Goal: Information Seeking & Learning: Find specific fact

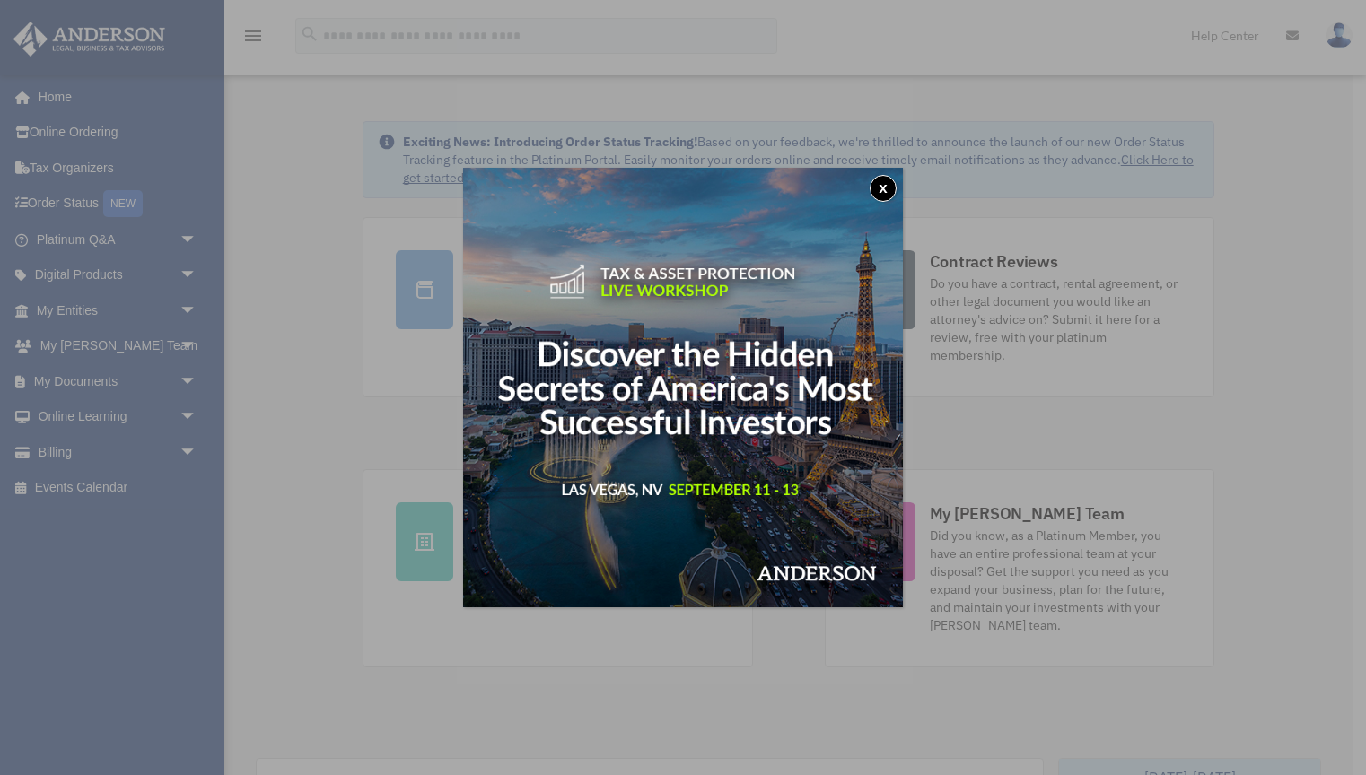
click at [184, 345] on div "x" at bounding box center [683, 387] width 1366 height 775
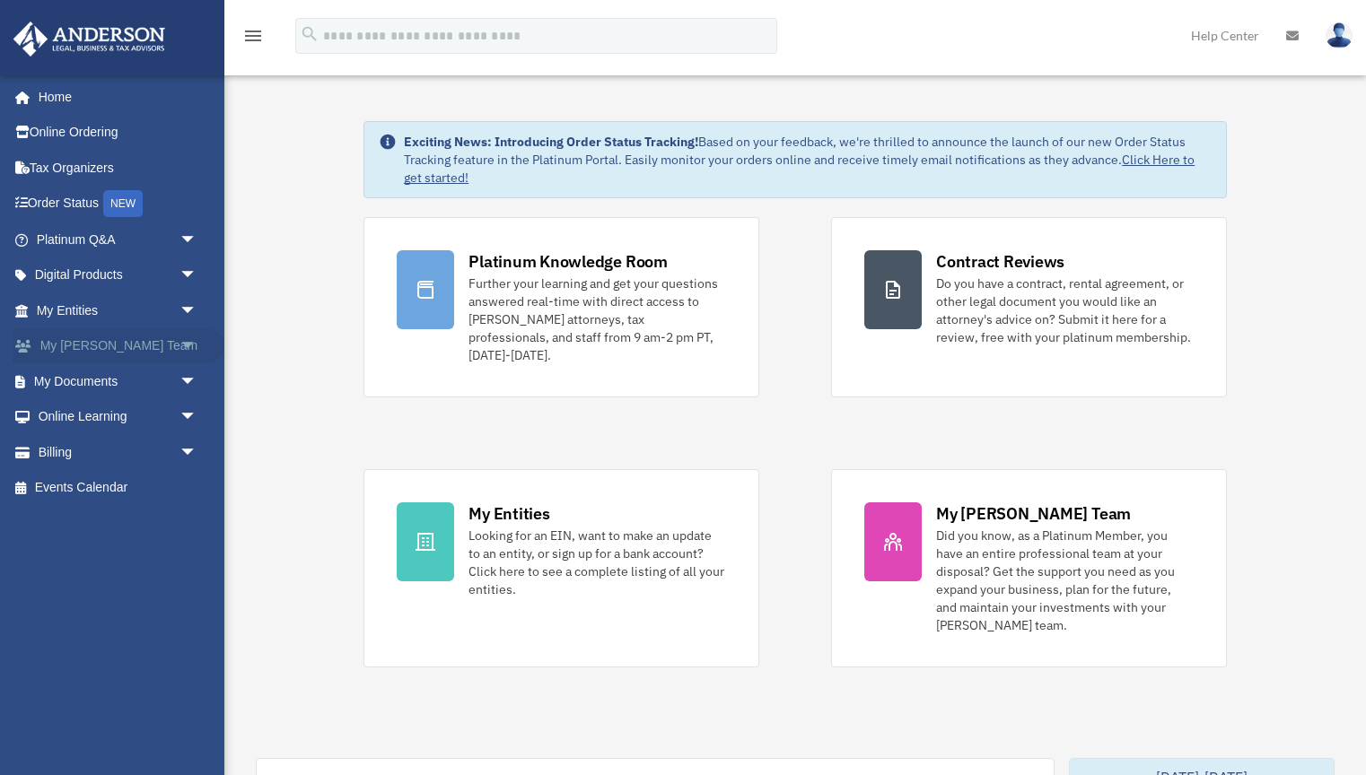
click at [157, 345] on link "My Anderson Team arrow_drop_down" at bounding box center [119, 346] width 212 height 36
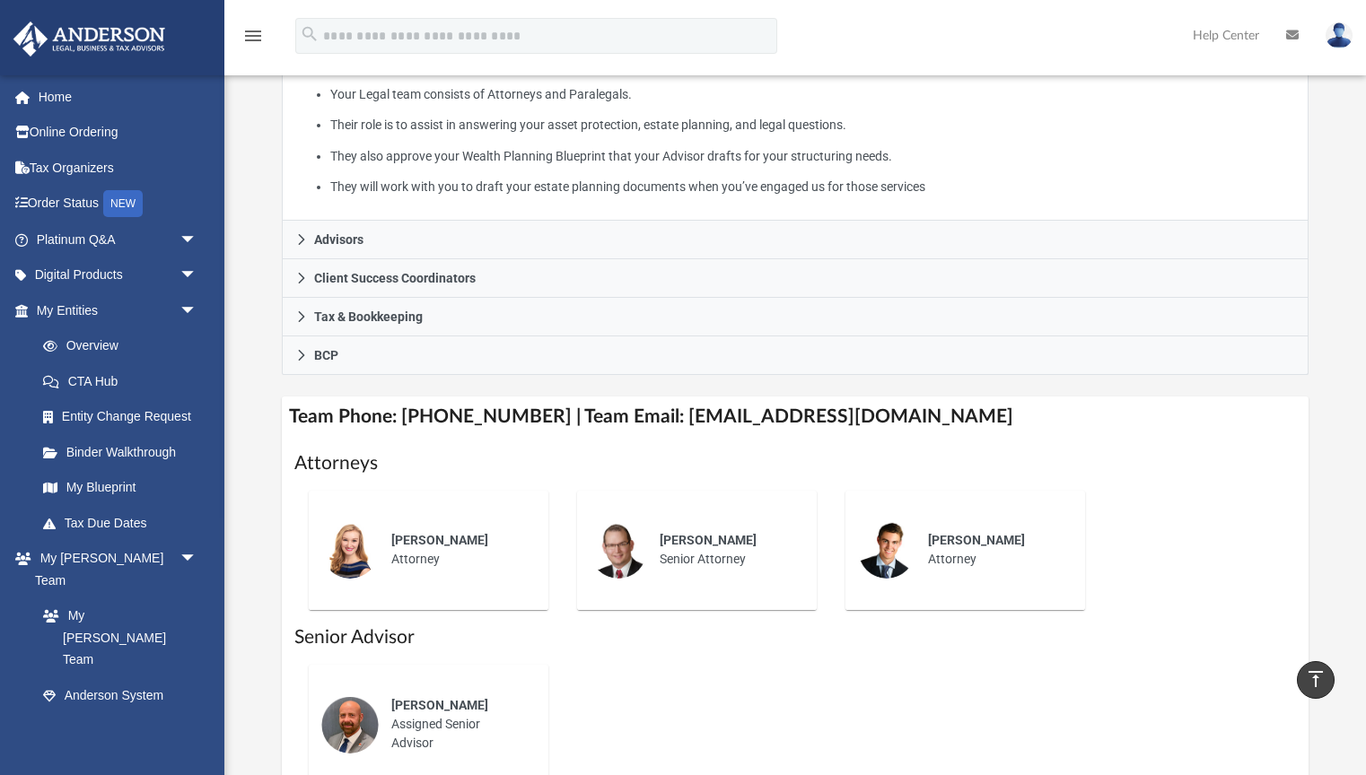
scroll to position [396, 0]
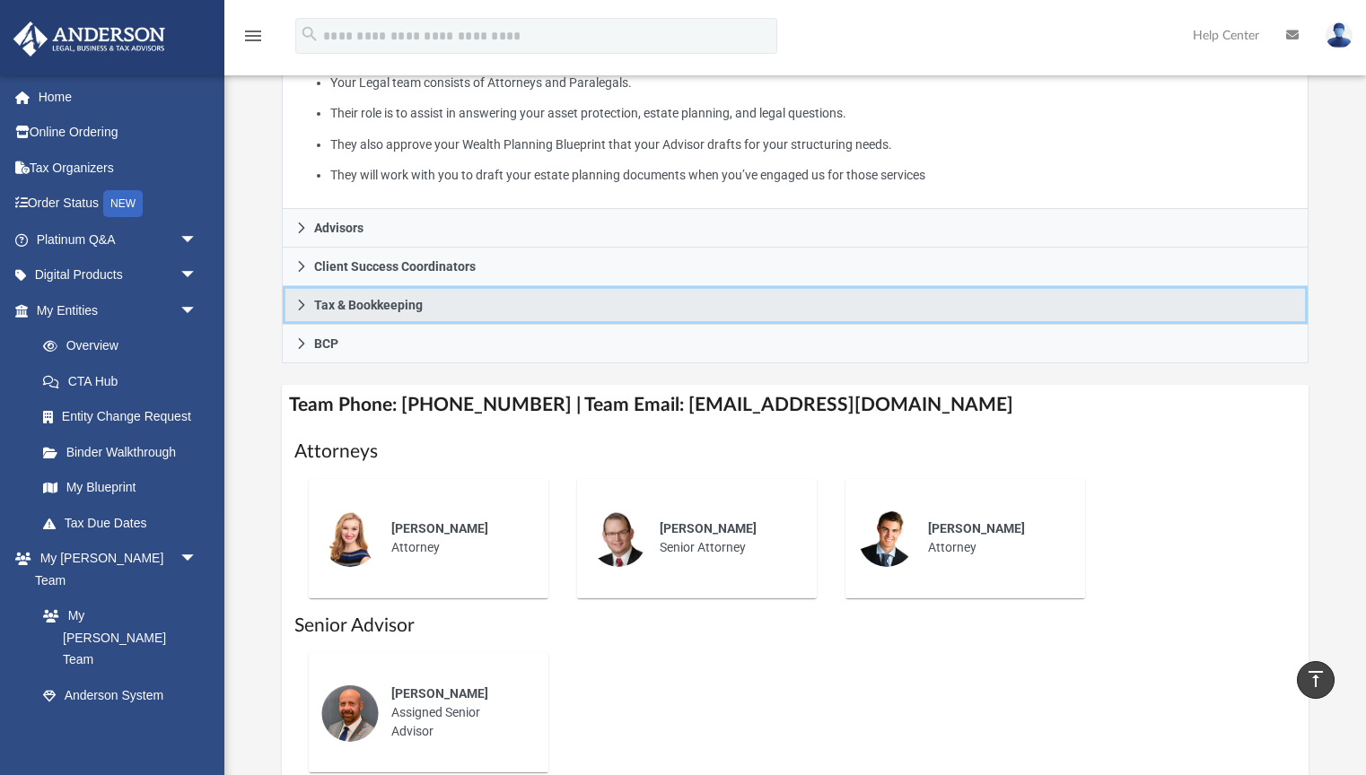
click at [300, 302] on icon at bounding box center [301, 305] width 13 height 13
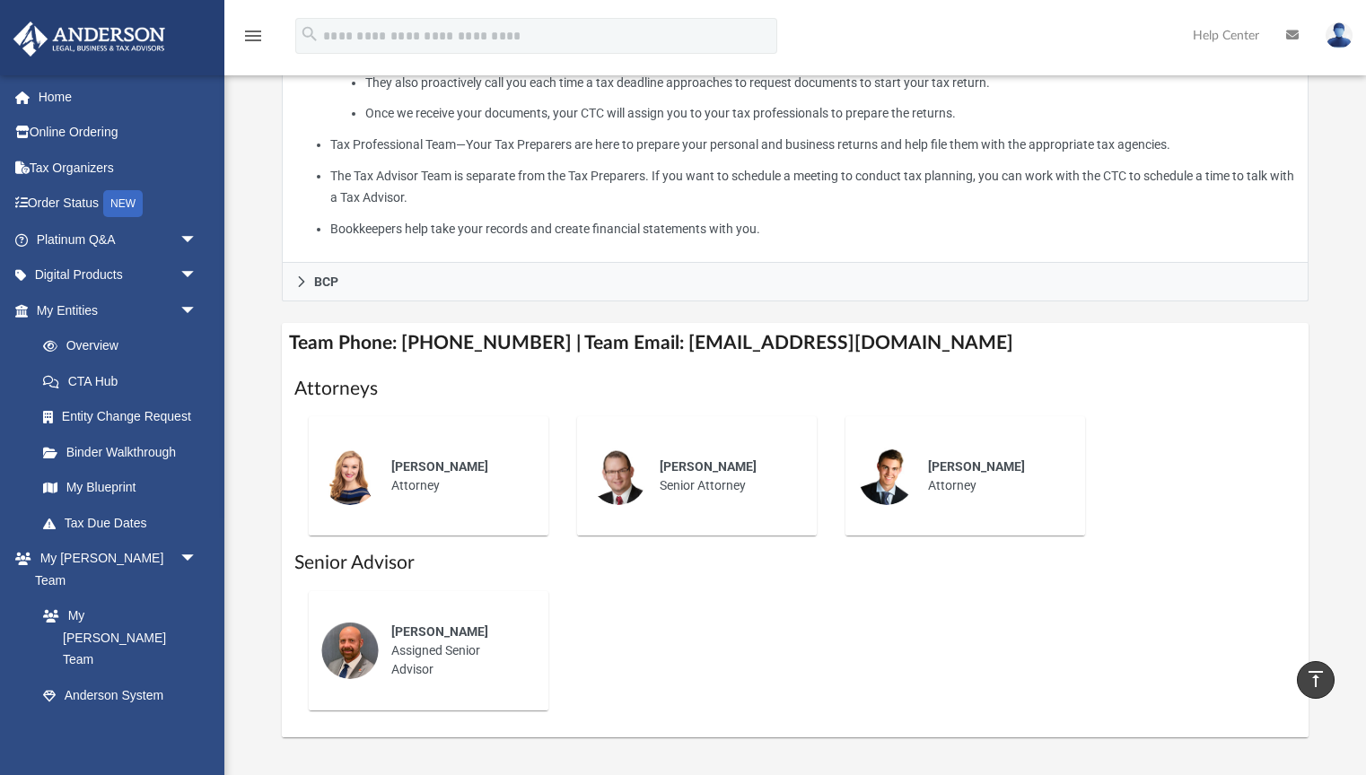
scroll to position [599, 0]
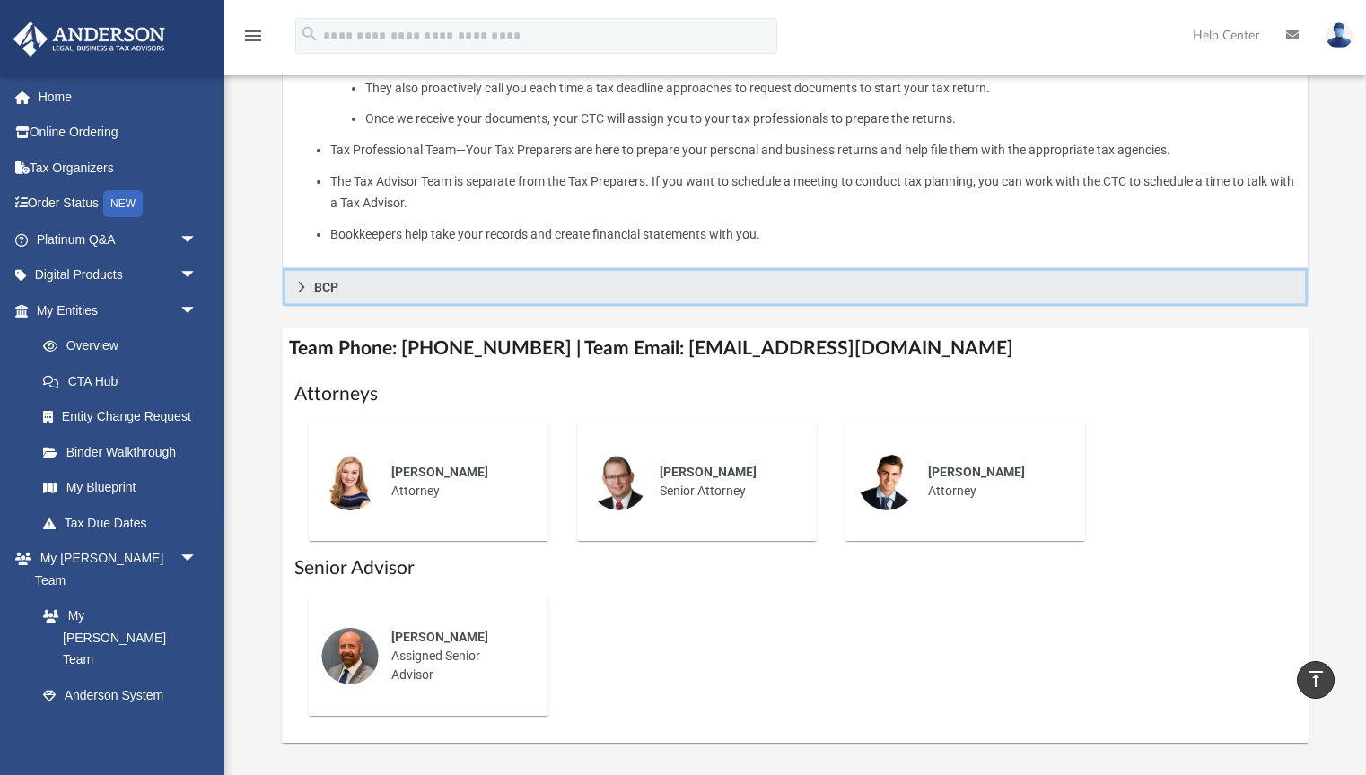
click at [310, 284] on link "BCP" at bounding box center [796, 287] width 1028 height 39
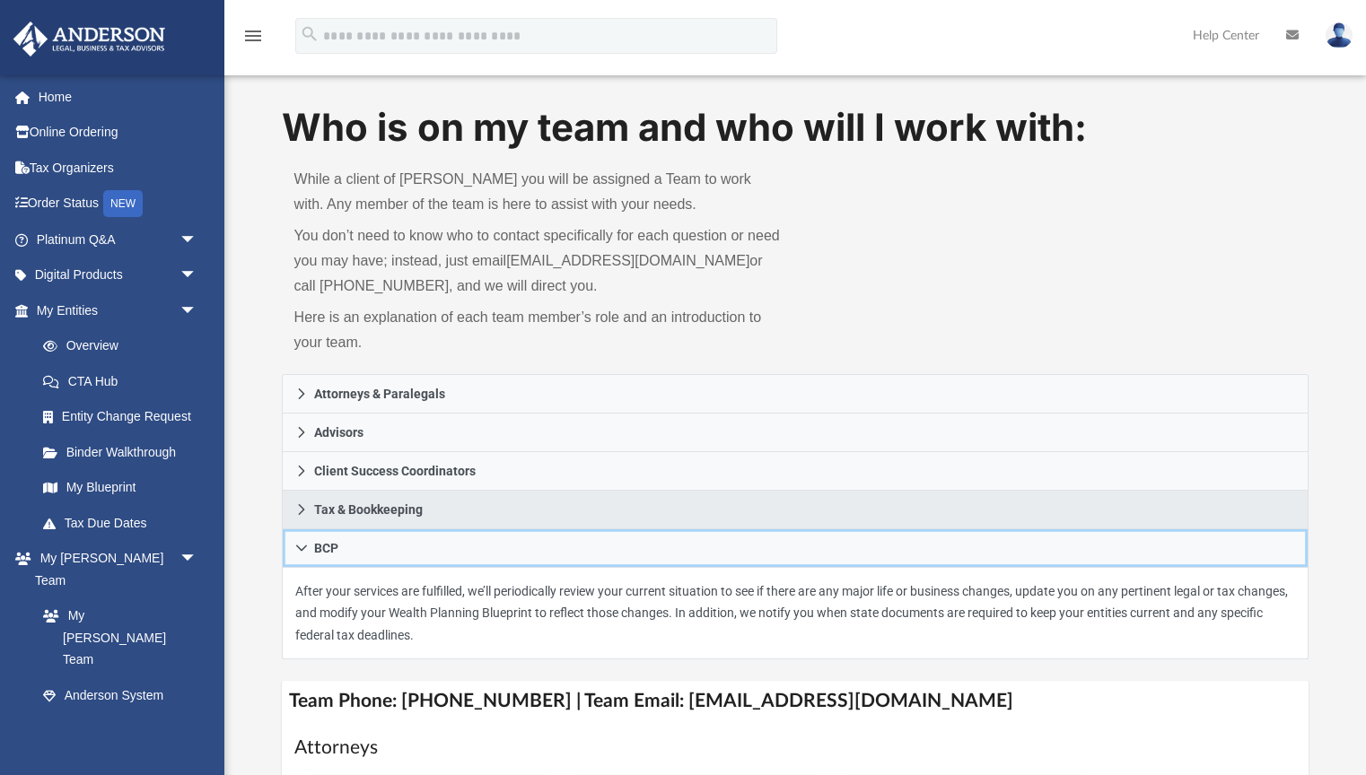
scroll to position [0, 0]
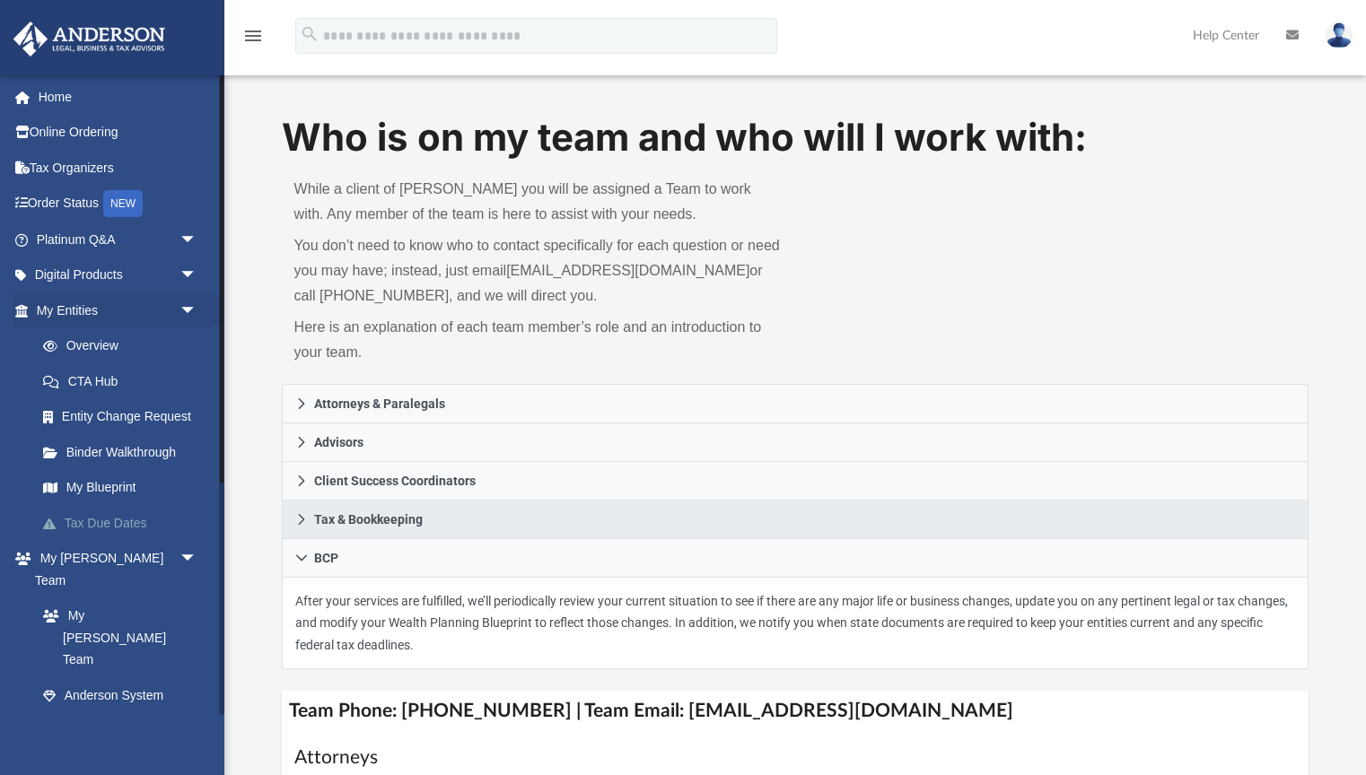
click at [123, 520] on link "Tax Due Dates" at bounding box center [124, 523] width 199 height 36
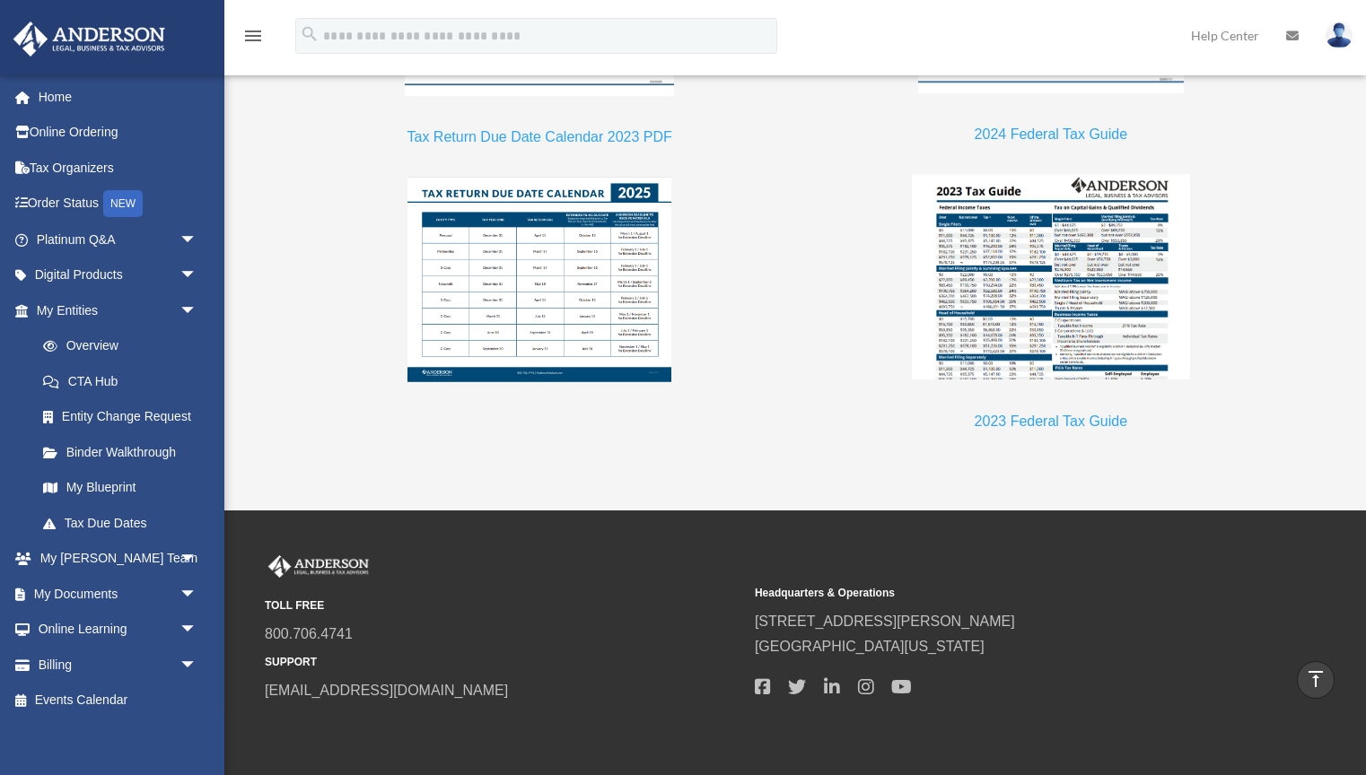
scroll to position [1834, 0]
